Goal: Navigation & Orientation: Find specific page/section

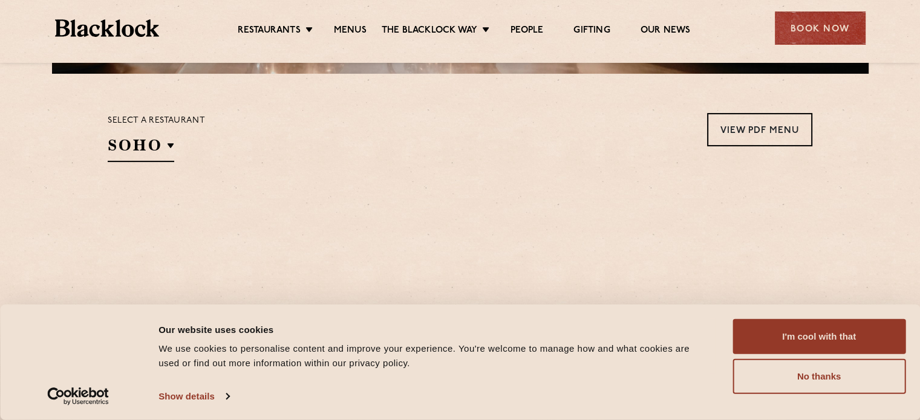
scroll to position [363, 0]
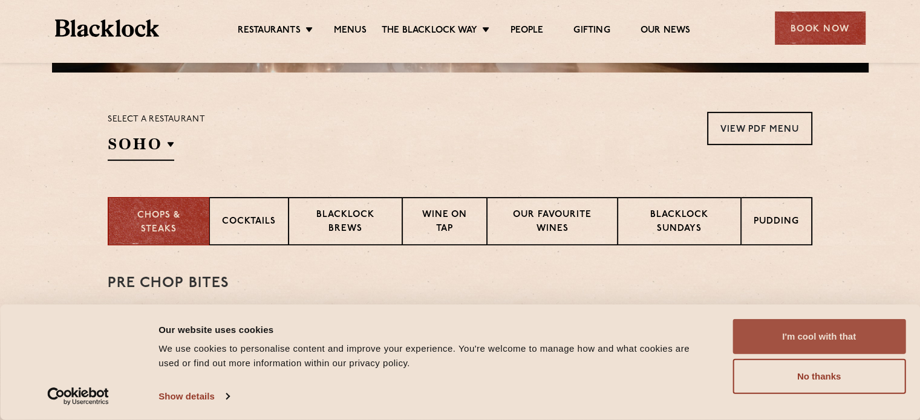
click at [859, 339] on button "I'm cool with that" at bounding box center [818, 336] width 173 height 35
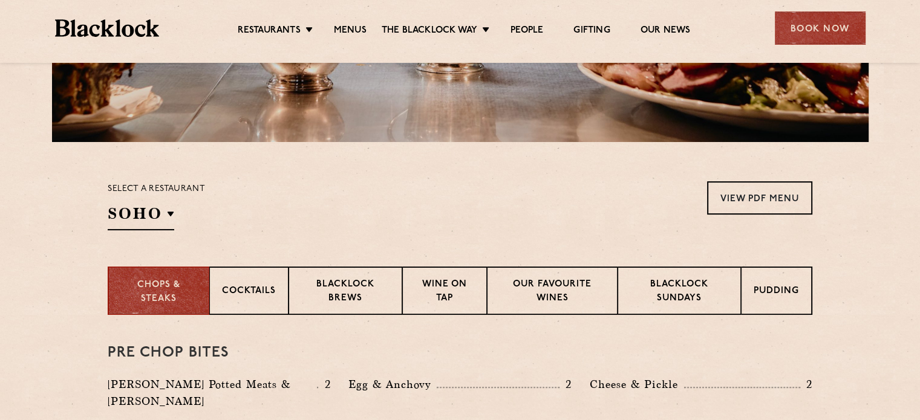
scroll to position [0, 0]
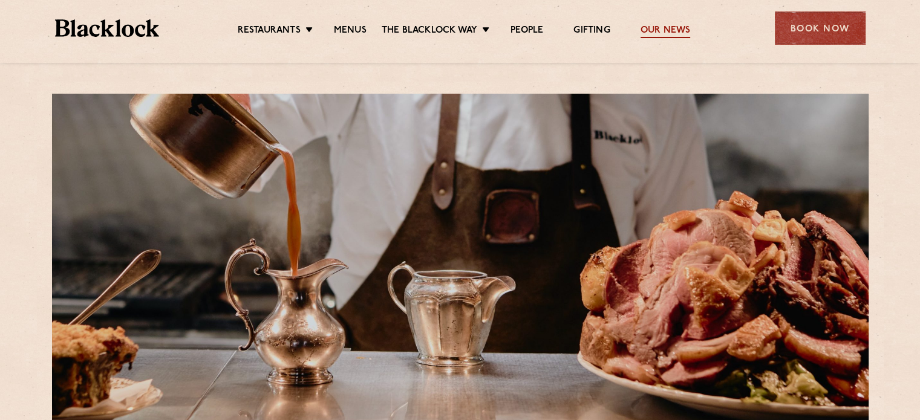
click at [668, 27] on link "Our News" at bounding box center [665, 31] width 50 height 13
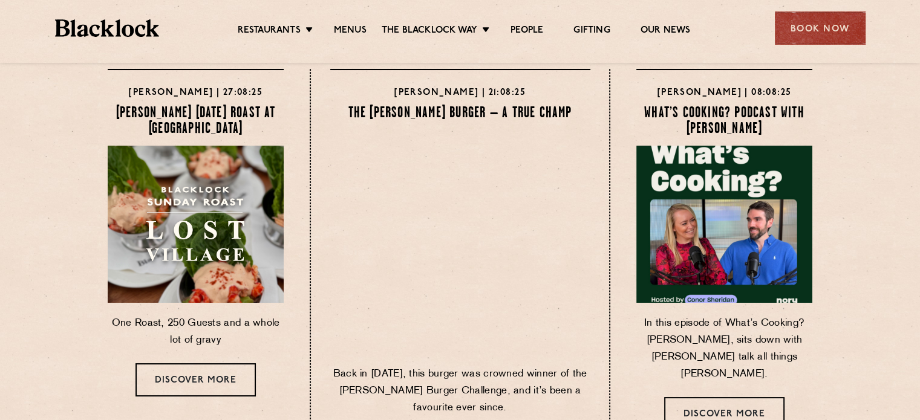
scroll to position [60, 0]
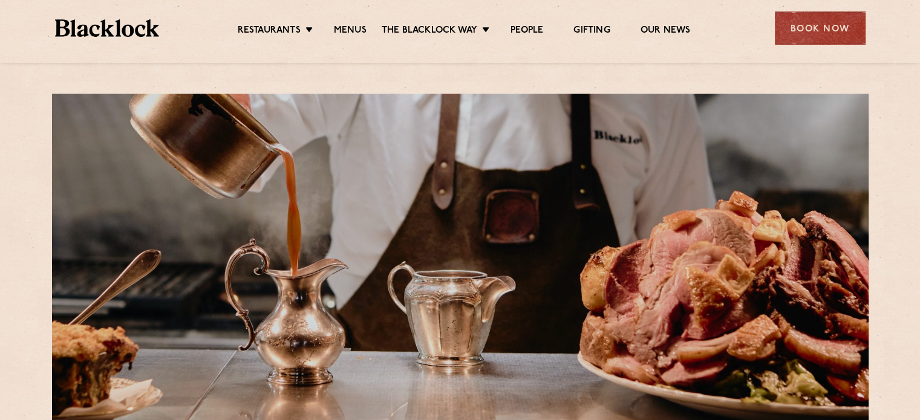
click at [590, 294] on div at bounding box center [460, 265] width 816 height 342
